Goal: Find specific page/section: Find specific page/section

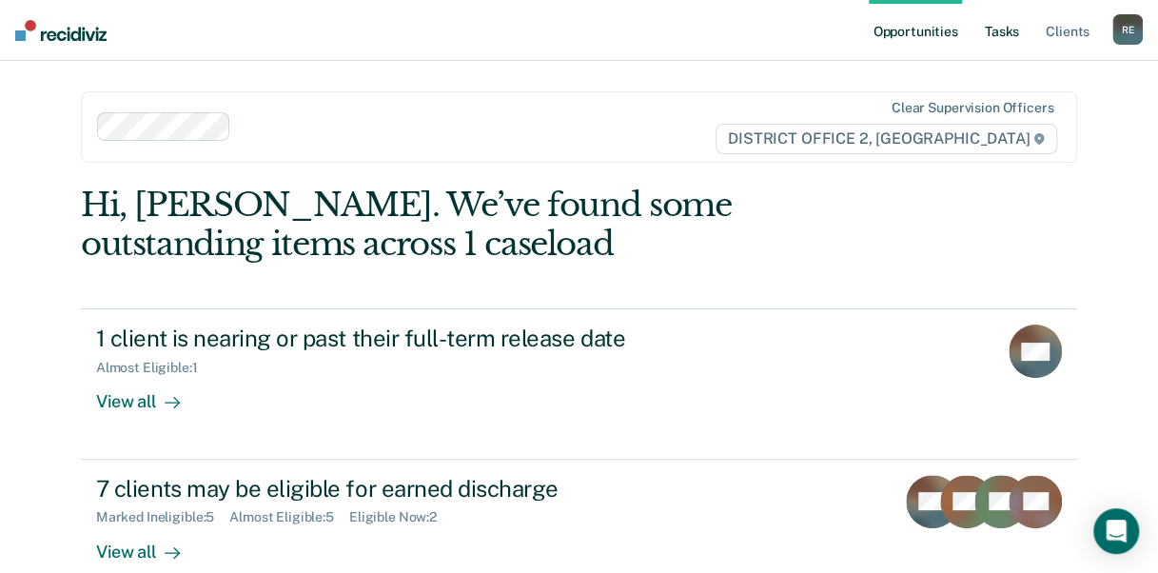
click at [1001, 34] on link "Tasks" at bounding box center [1002, 30] width 42 height 61
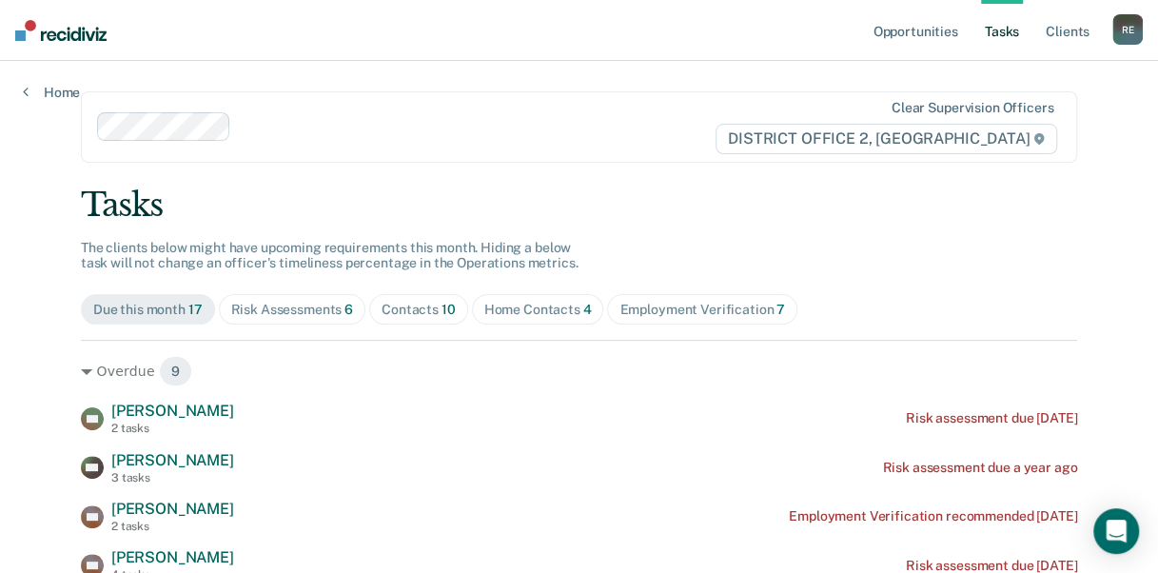
click at [504, 307] on div "Home Contacts 4" at bounding box center [538, 310] width 108 height 16
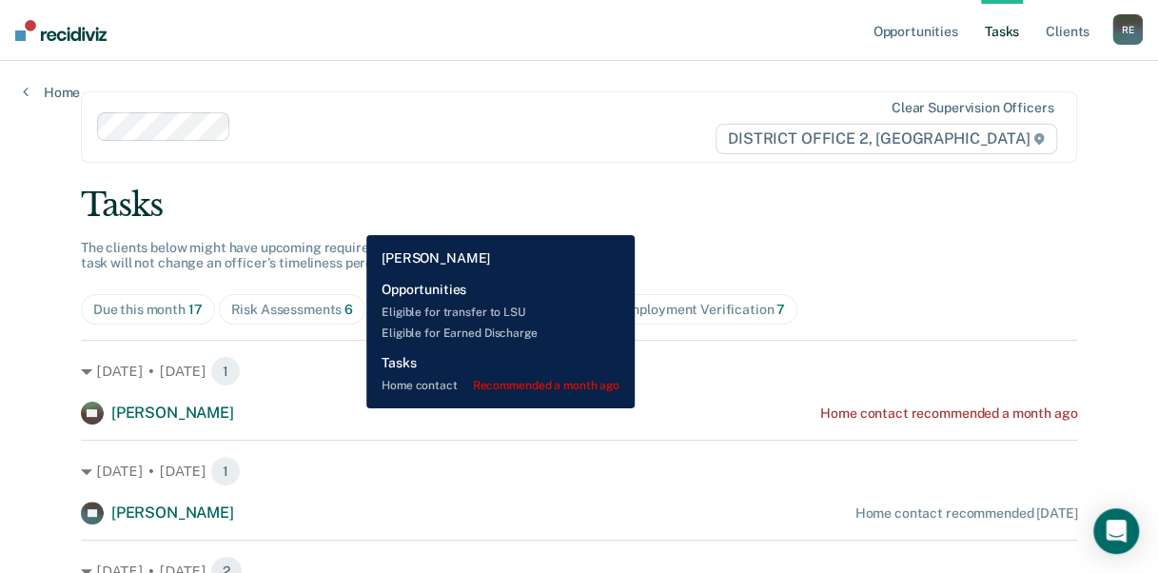
scroll to position [165, 0]
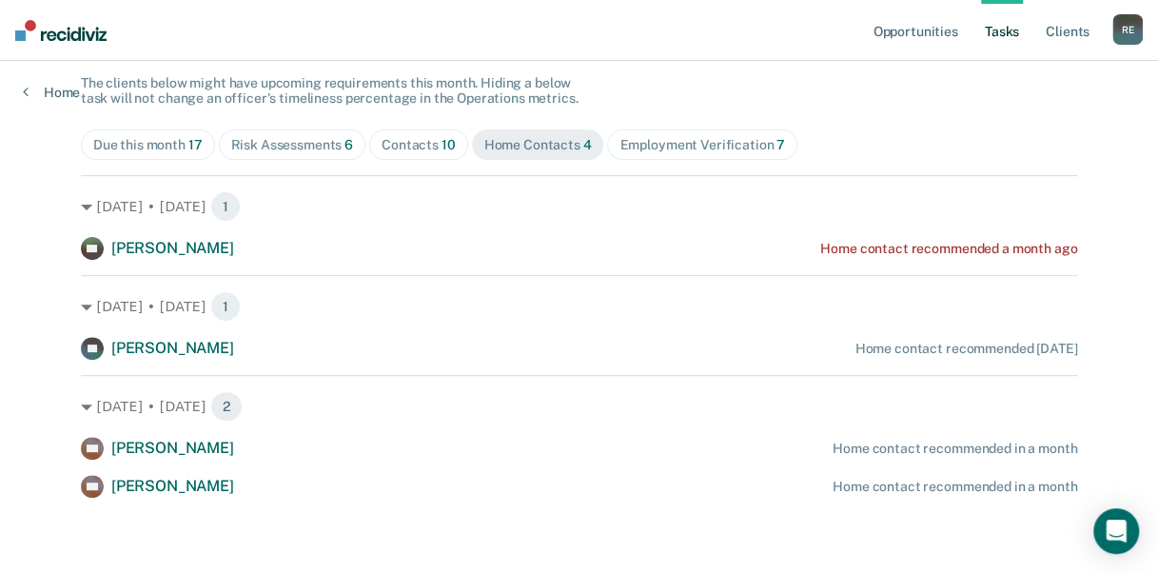
click at [261, 150] on div "Risk Assessments 6" at bounding box center [292, 145] width 123 height 16
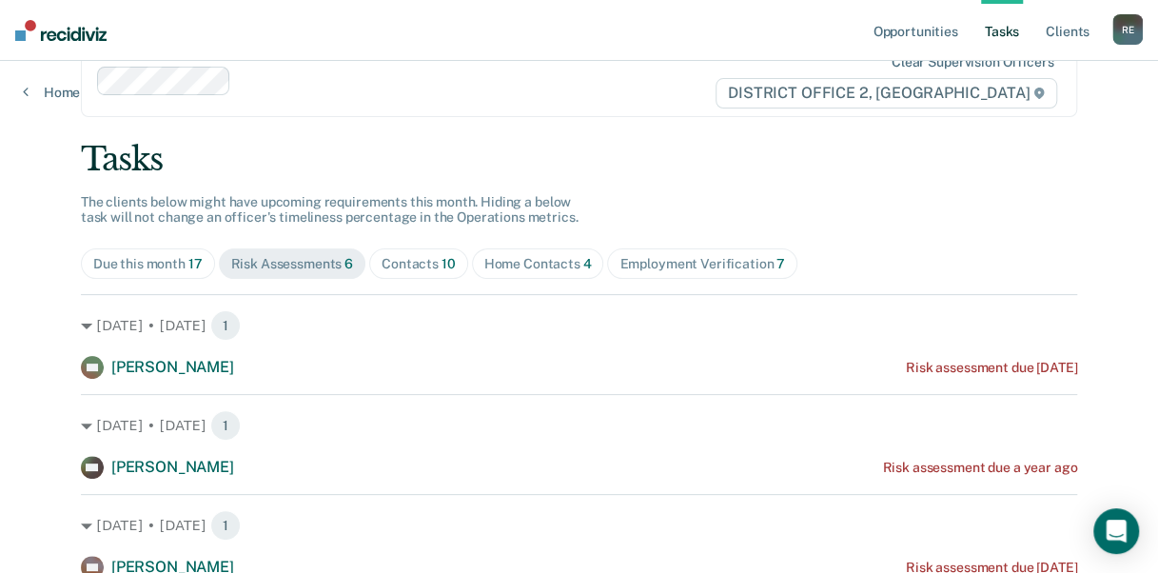
scroll to position [0, 0]
